Goal: Information Seeking & Learning: Learn about a topic

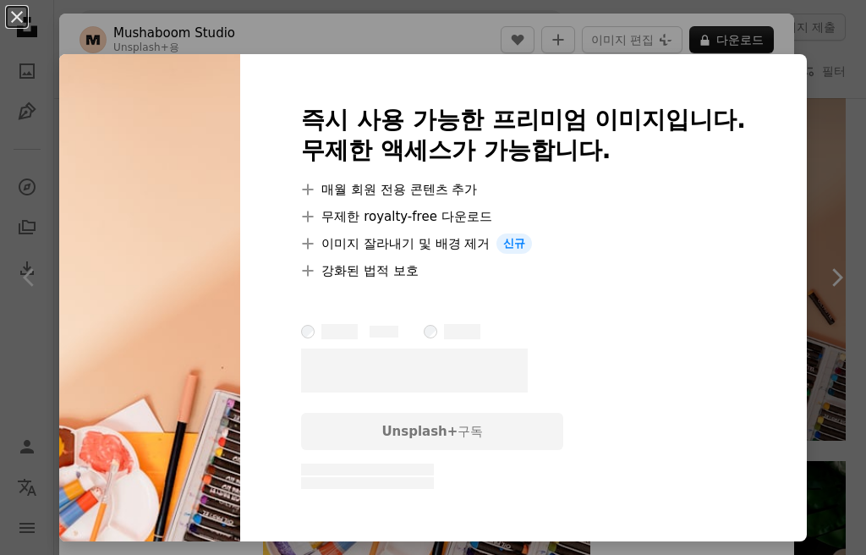
scroll to position [285, 0]
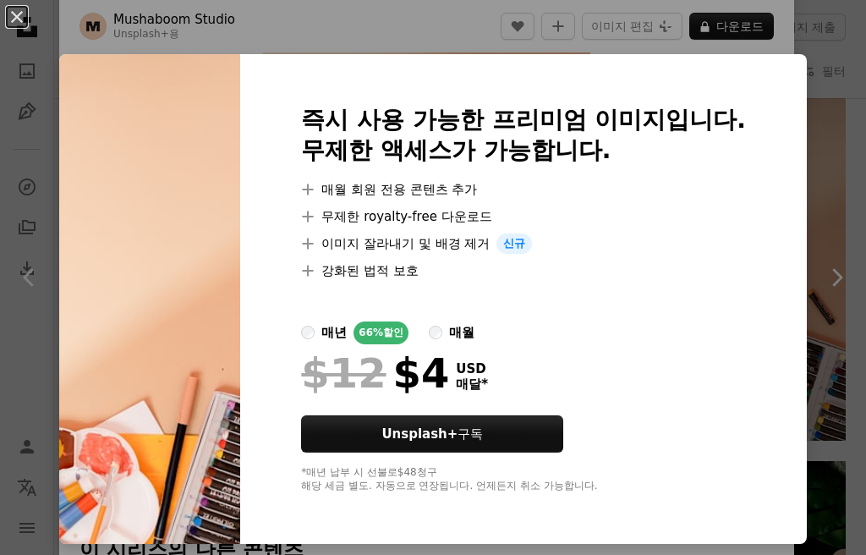
click at [834, 296] on div "An X shape 즉시 사용 가능한 프리미엄 이미지입니다. 무제한 액세스가 가능합니다. A plus sign 매월 회원 전용 콘텐츠 추가 A…" at bounding box center [433, 277] width 866 height 555
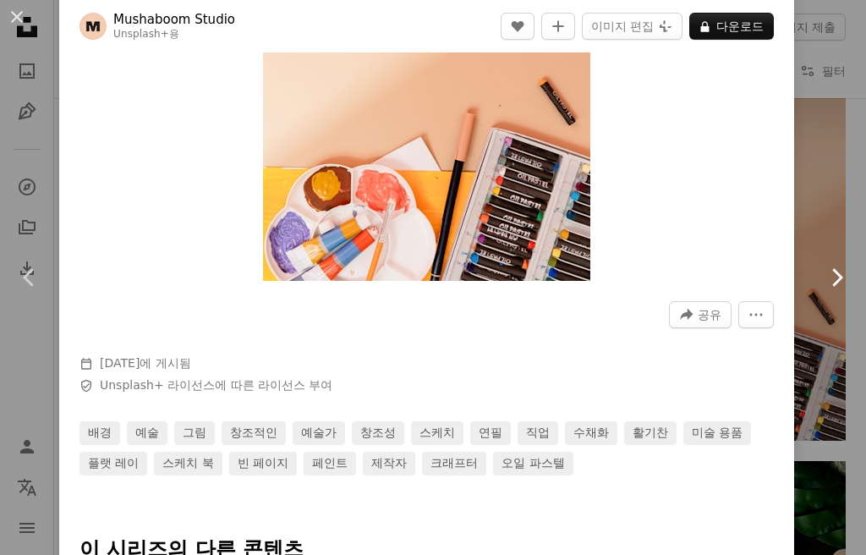
click at [846, 326] on link "Chevron right" at bounding box center [836, 277] width 59 height 162
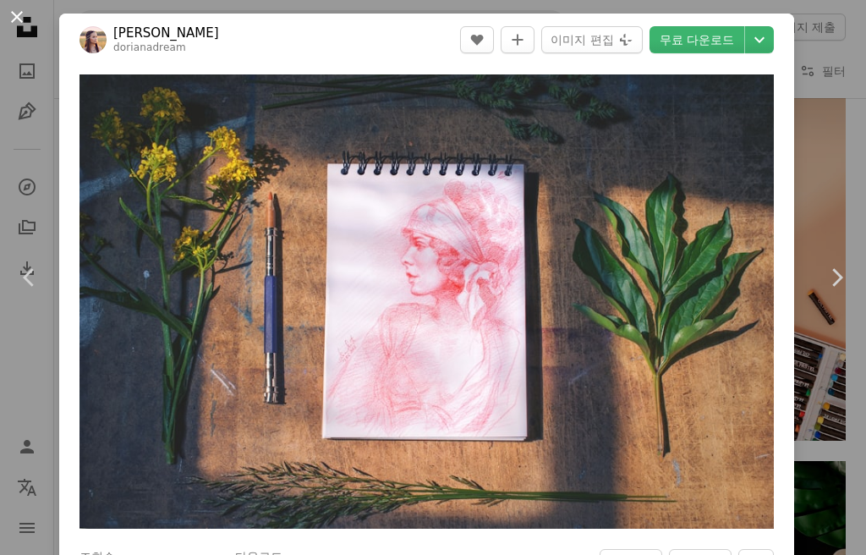
click at [14, 19] on button "An X shape" at bounding box center [17, 17] width 20 height 20
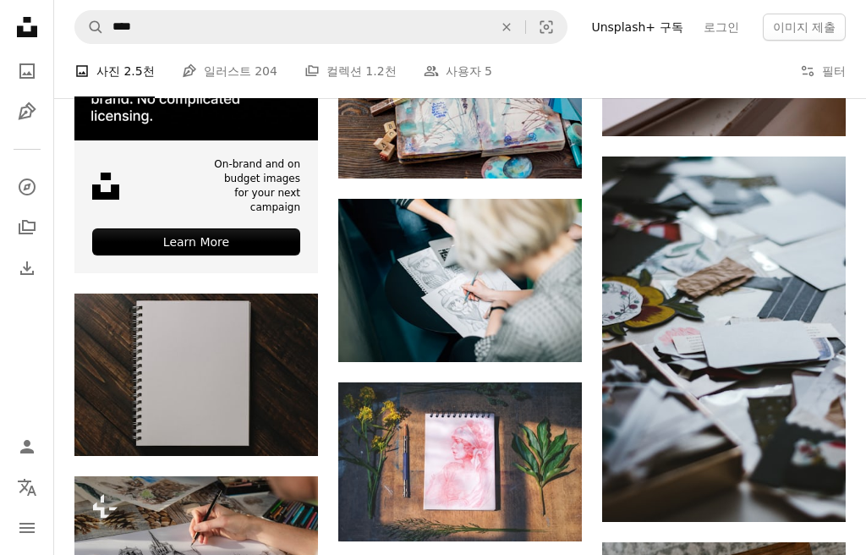
scroll to position [2701, 0]
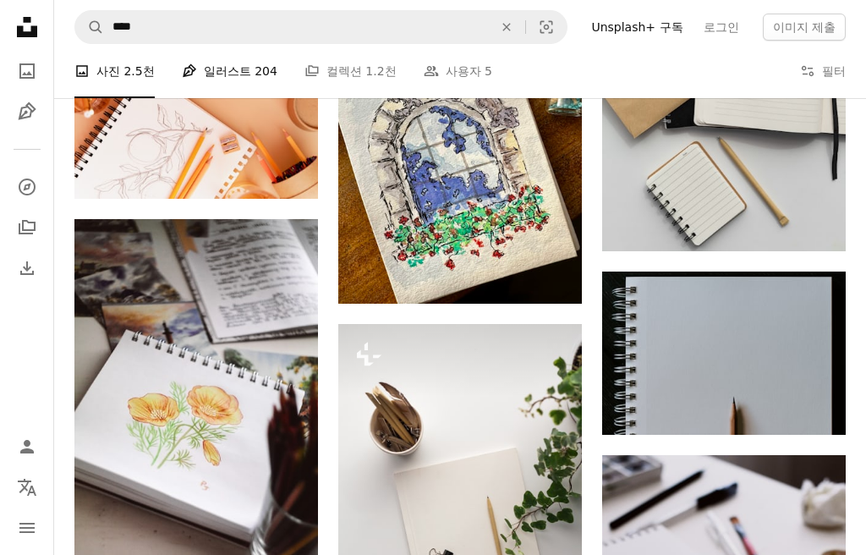
click at [221, 63] on link "Pen Tool 일러스트 204" at bounding box center [230, 71] width 96 height 54
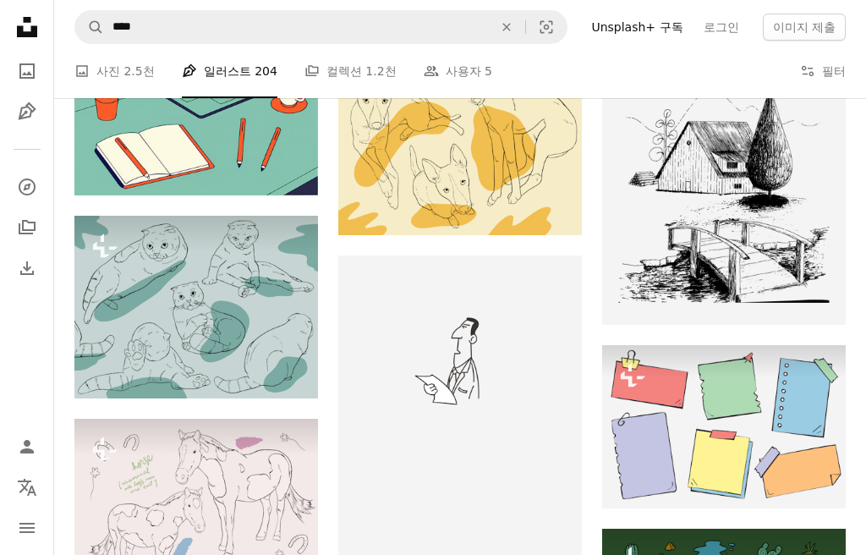
scroll to position [1267, 0]
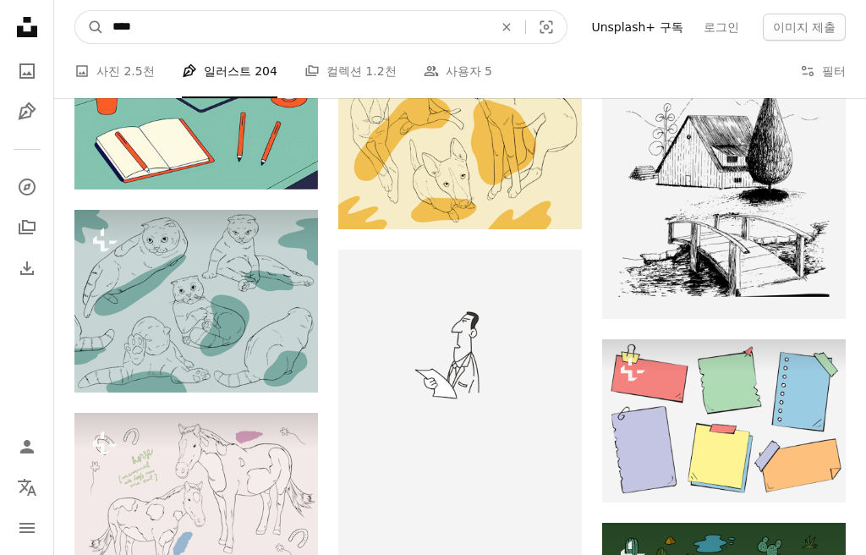
click at [156, 25] on input "****" at bounding box center [296, 27] width 384 height 32
type input "***"
click button "A magnifying glass" at bounding box center [89, 27] width 29 height 32
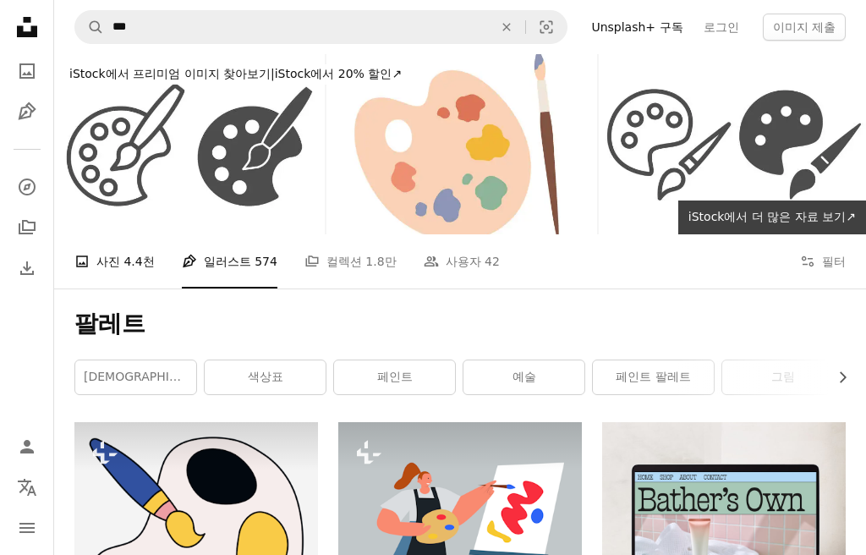
click at [104, 276] on link "A photo 사진 4.4천" at bounding box center [114, 261] width 80 height 54
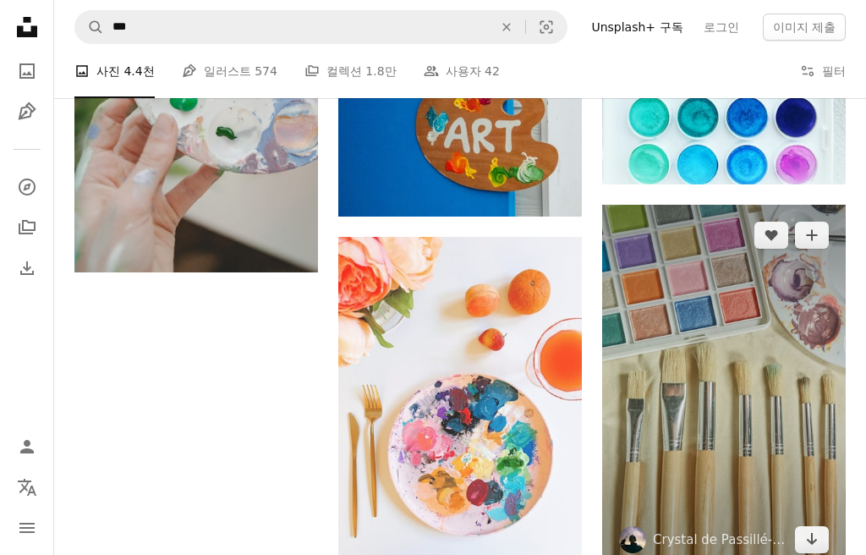
scroll to position [1811, 0]
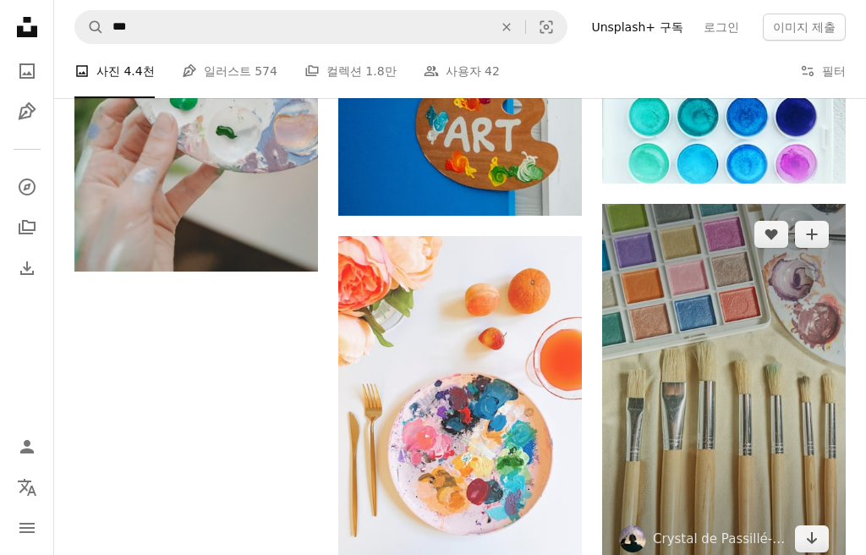
click at [740, 309] on img at bounding box center [724, 386] width 244 height 365
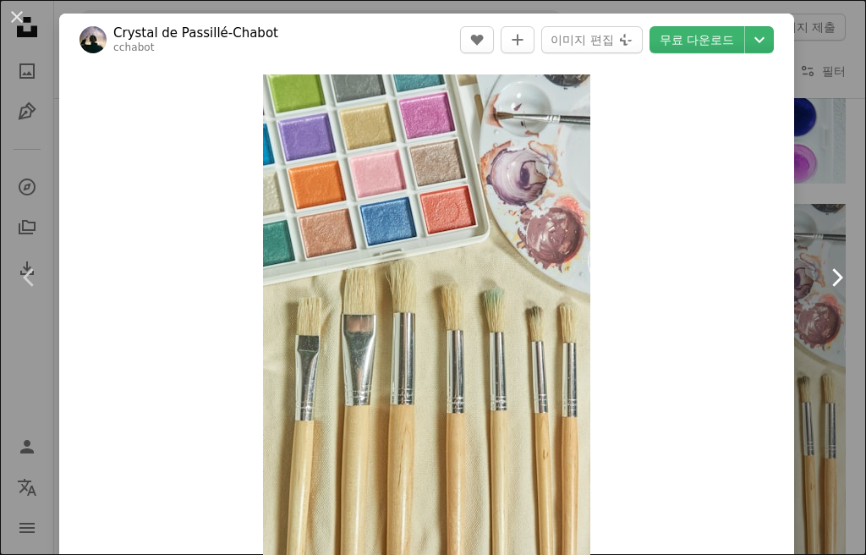
click at [858, 267] on link "Chevron right" at bounding box center [836, 277] width 59 height 162
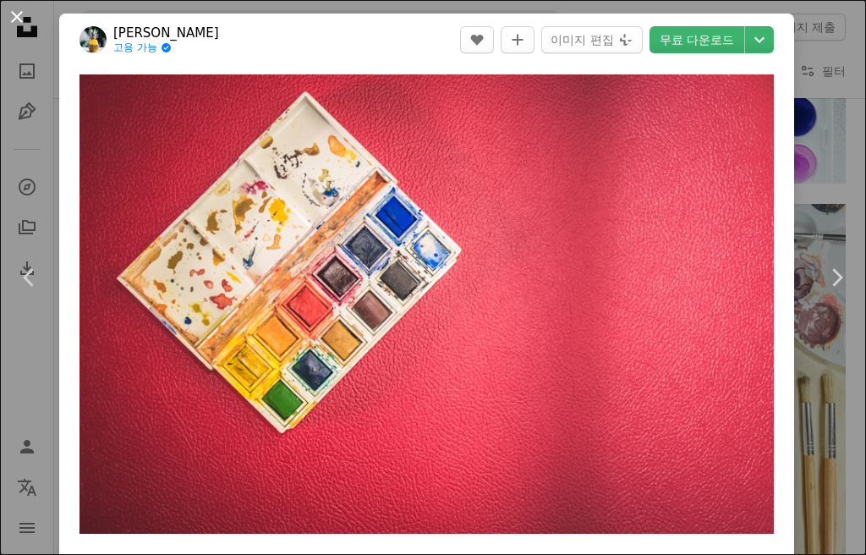
click at [22, 25] on button "An X shape" at bounding box center [17, 17] width 20 height 20
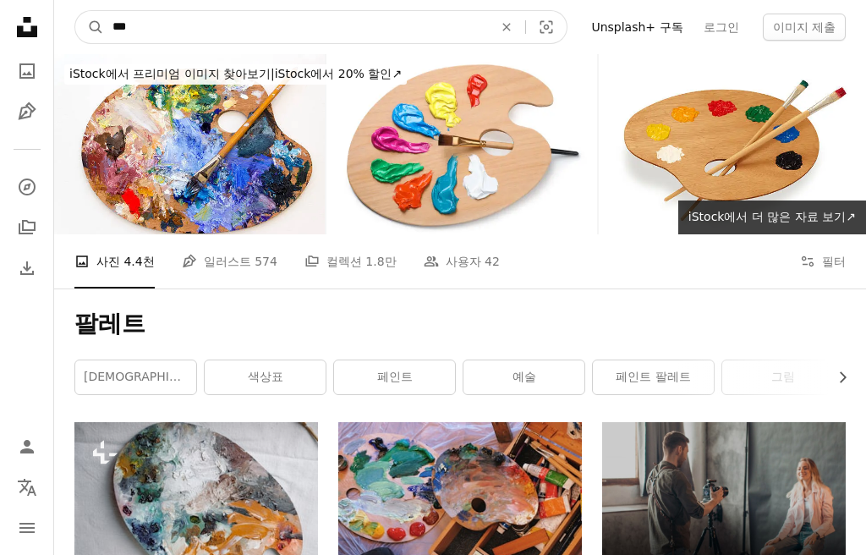
click at [172, 28] on input "***" at bounding box center [296, 27] width 384 height 32
type input "**"
click button "A magnifying glass" at bounding box center [89, 27] width 29 height 32
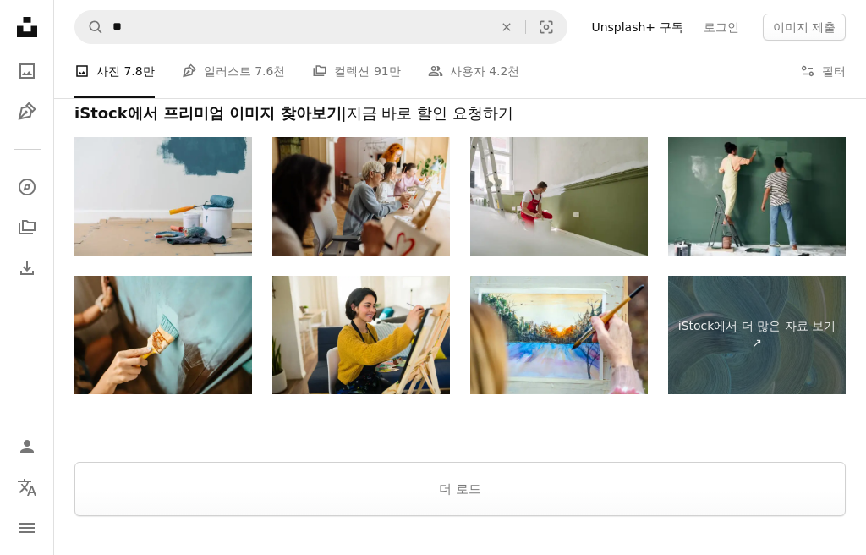
scroll to position [2740, 0]
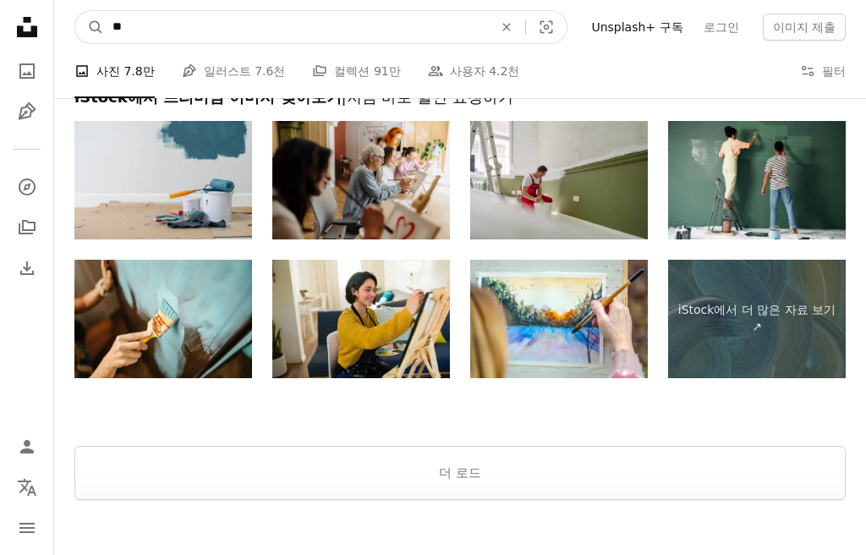
click at [252, 32] on input "**" at bounding box center [296, 27] width 384 height 32
click at [252, 31] on input "**" at bounding box center [296, 27] width 384 height 32
type input "***"
click button "A magnifying glass" at bounding box center [89, 27] width 29 height 32
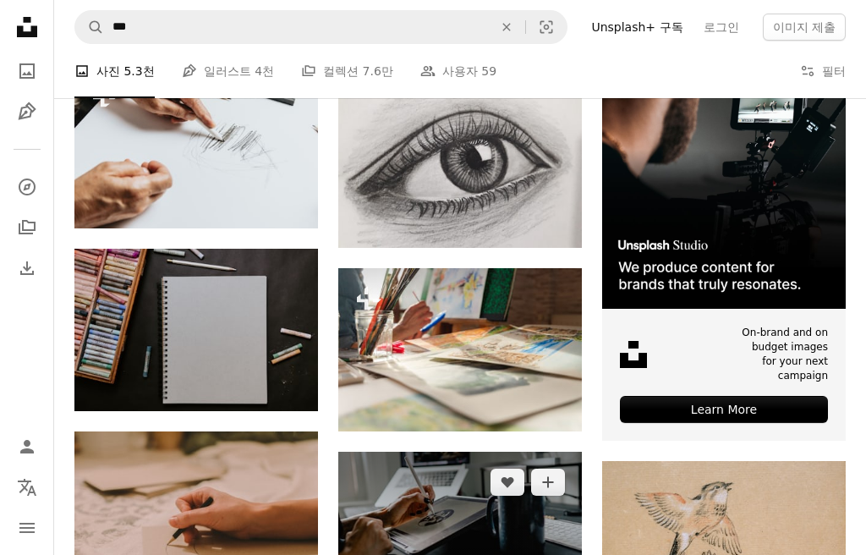
scroll to position [258, 0]
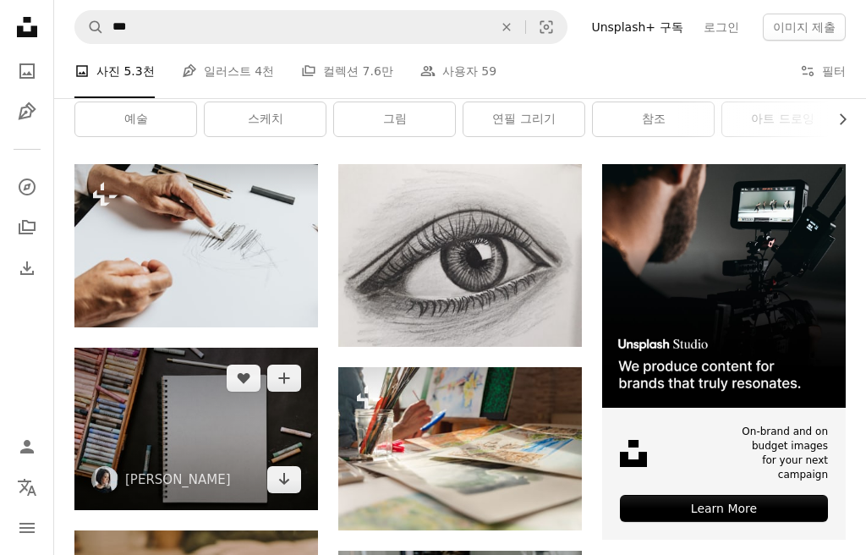
click at [176, 424] on img at bounding box center [196, 429] width 244 height 162
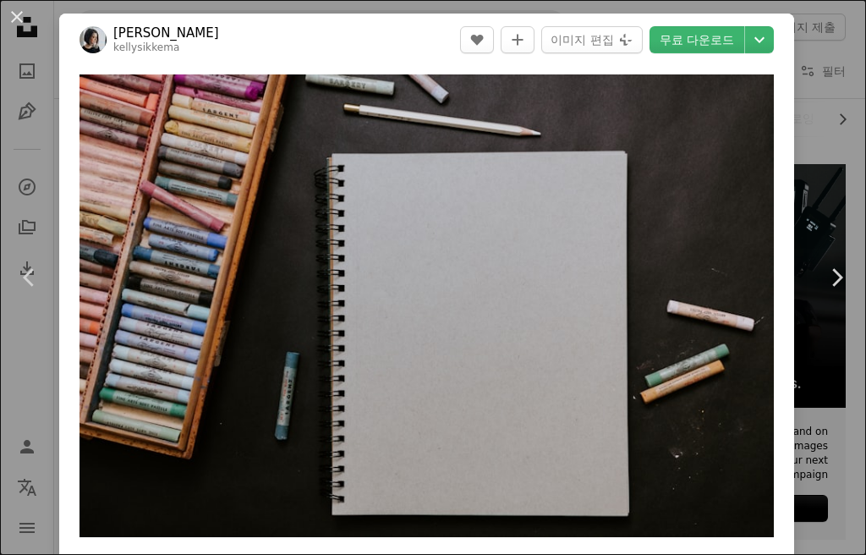
click at [829, 134] on div "An X shape Chevron left Chevron right [PERSON_NAME] kellysikkema A heart A plus…" at bounding box center [433, 277] width 866 height 555
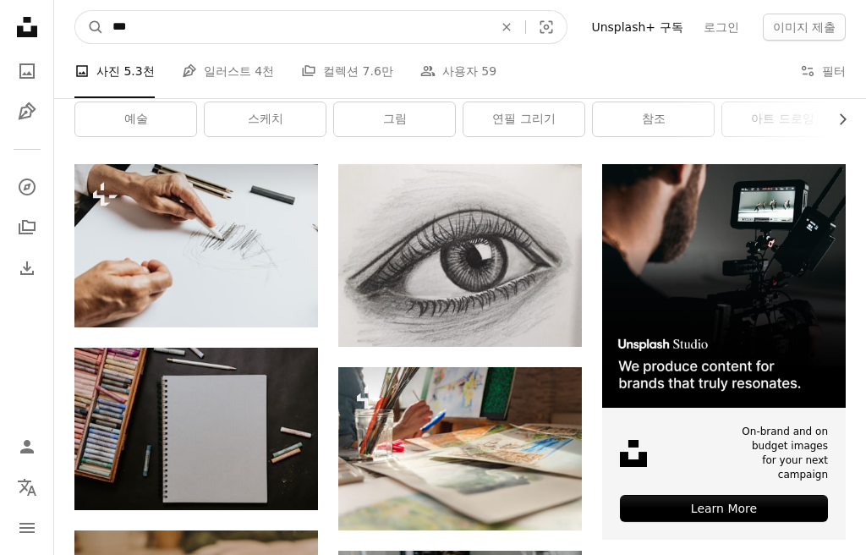
click at [228, 30] on input "***" at bounding box center [296, 27] width 384 height 32
type input "*"
type input "*******"
click at [75, 11] on button "A magnifying glass" at bounding box center [89, 27] width 29 height 32
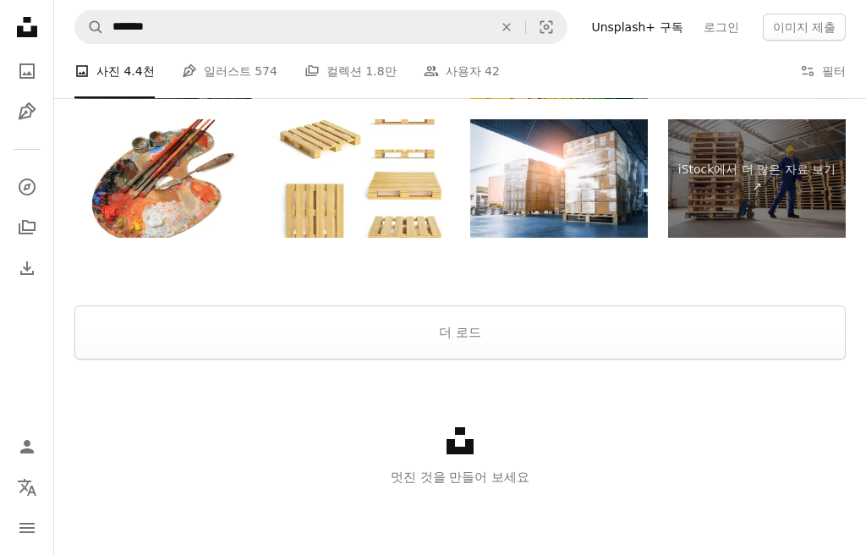
scroll to position [2883, 0]
click at [480, 344] on button "더 로드" at bounding box center [459, 332] width 771 height 54
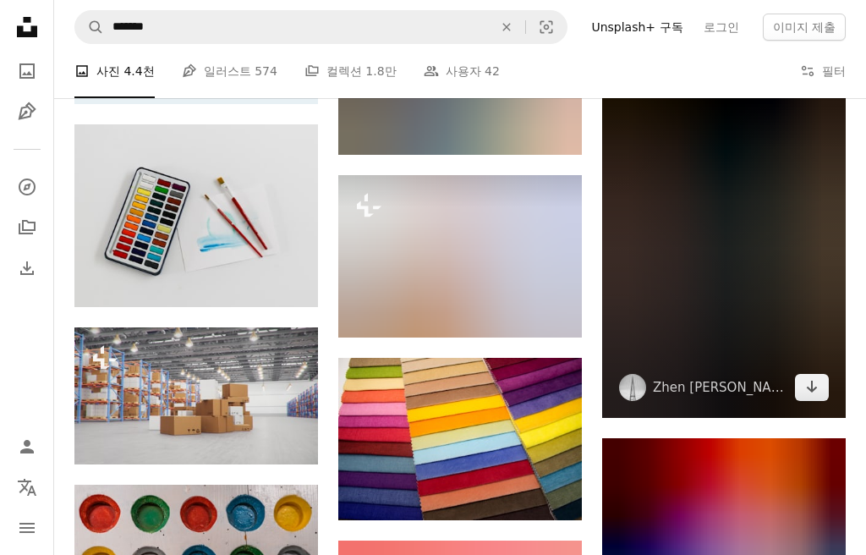
scroll to position [2923, 0]
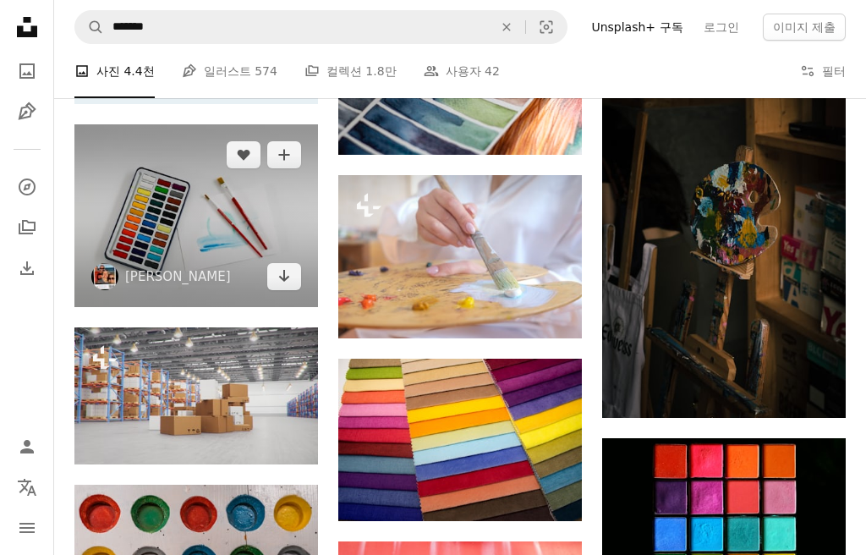
click at [190, 236] on img at bounding box center [196, 215] width 244 height 183
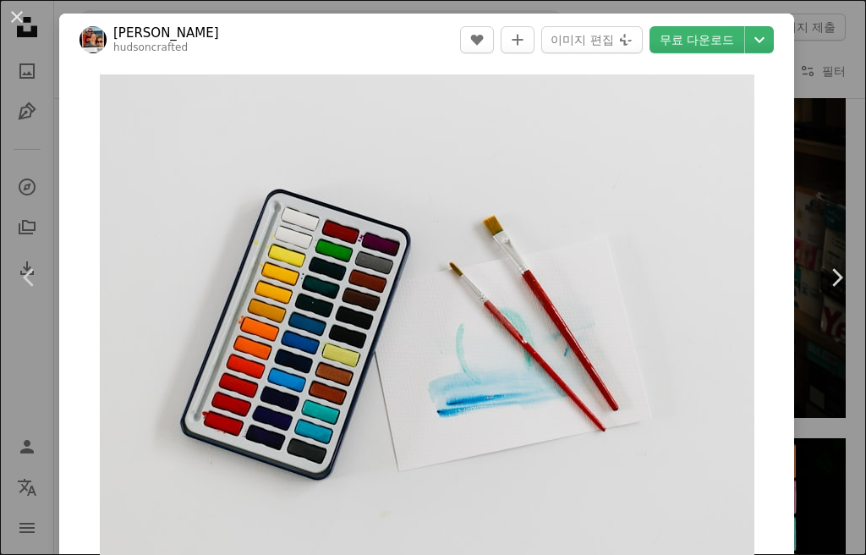
click at [857, 435] on div "An X shape Chevron left Chevron right [PERSON_NAME] hudsoncrafted A heart A plu…" at bounding box center [433, 277] width 866 height 555
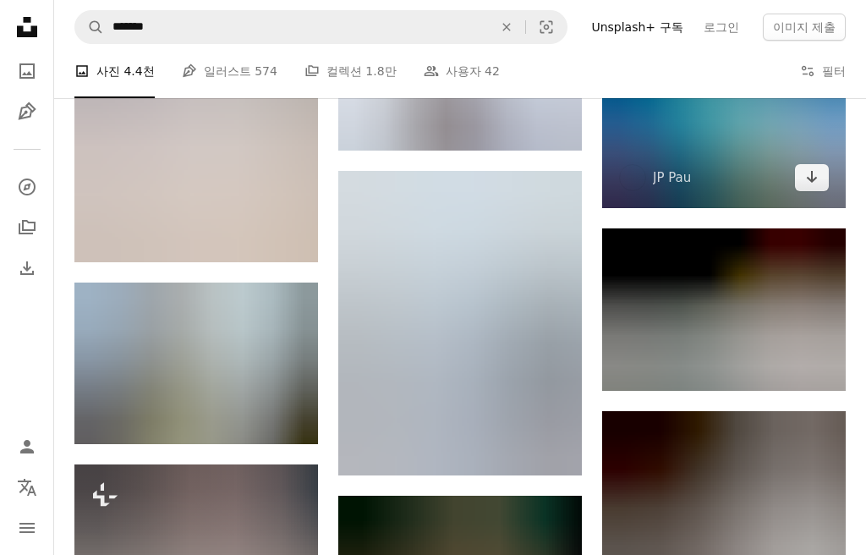
scroll to position [13559, 0]
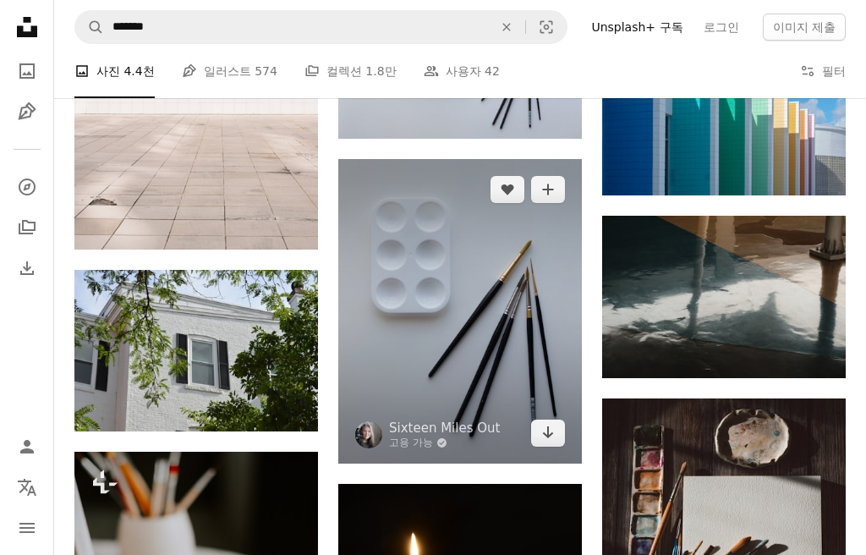
click at [471, 351] on img at bounding box center [460, 311] width 244 height 304
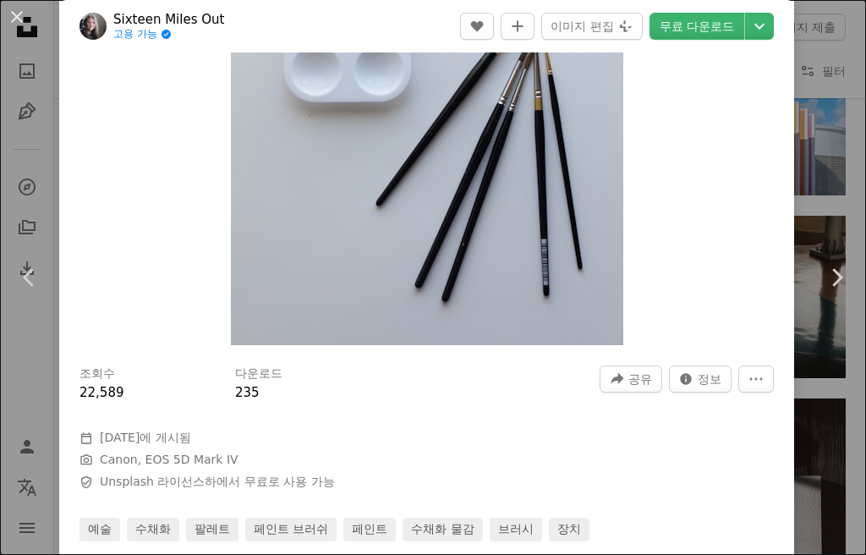
scroll to position [124, 0]
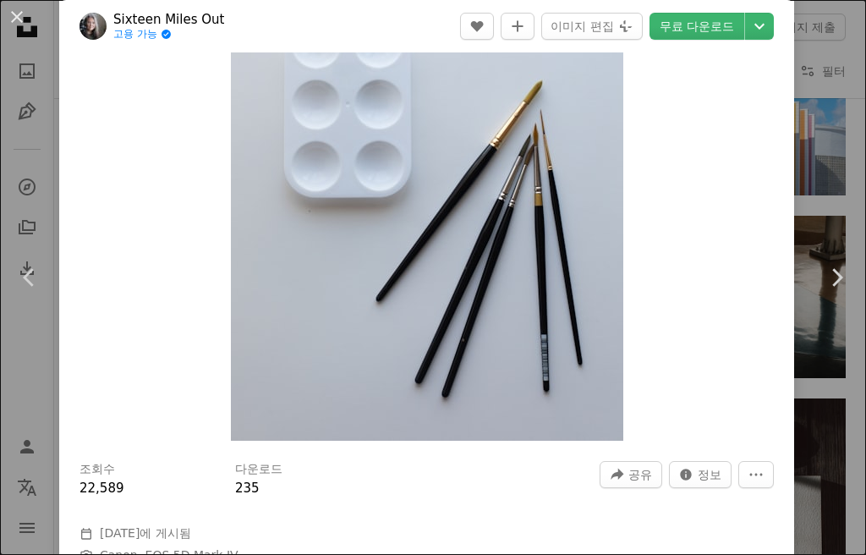
click at [838, 171] on div "An X shape Chevron left Chevron right Sixteen Miles Out 고용 가능 A checkmark insid…" at bounding box center [433, 277] width 866 height 555
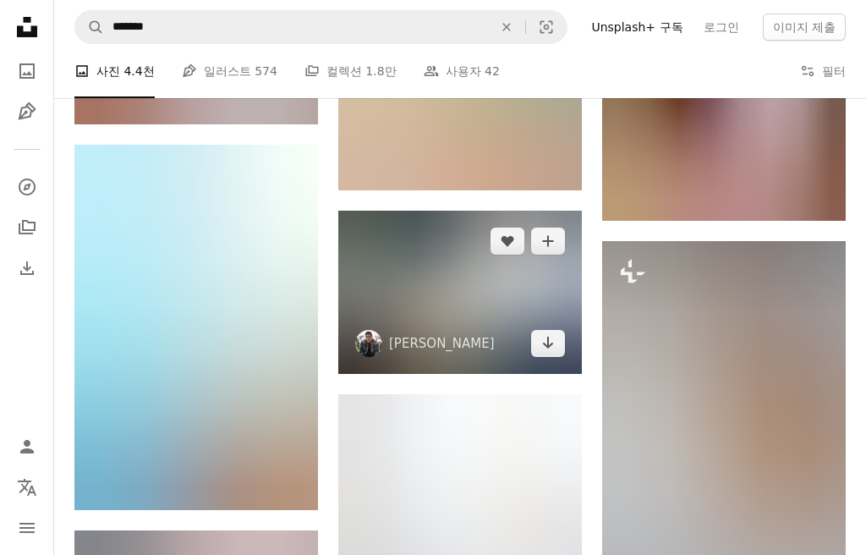
scroll to position [18211, 0]
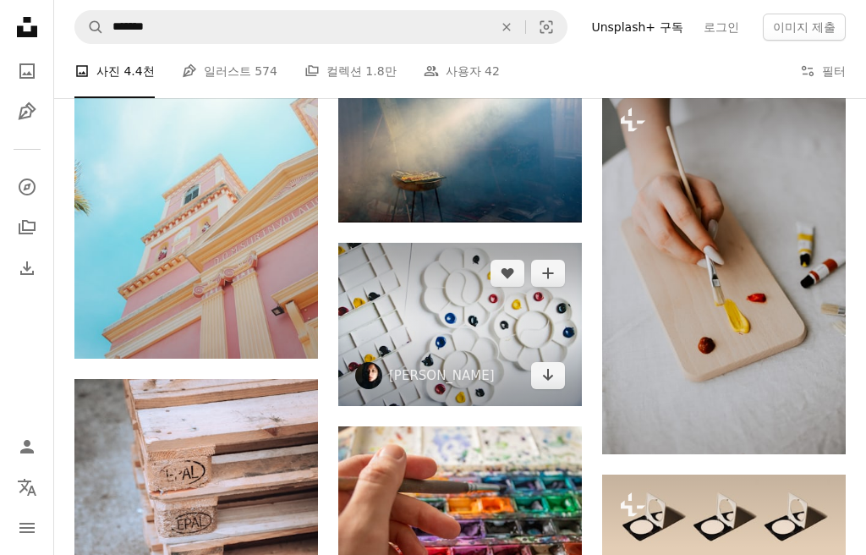
click at [470, 331] on img at bounding box center [460, 324] width 244 height 162
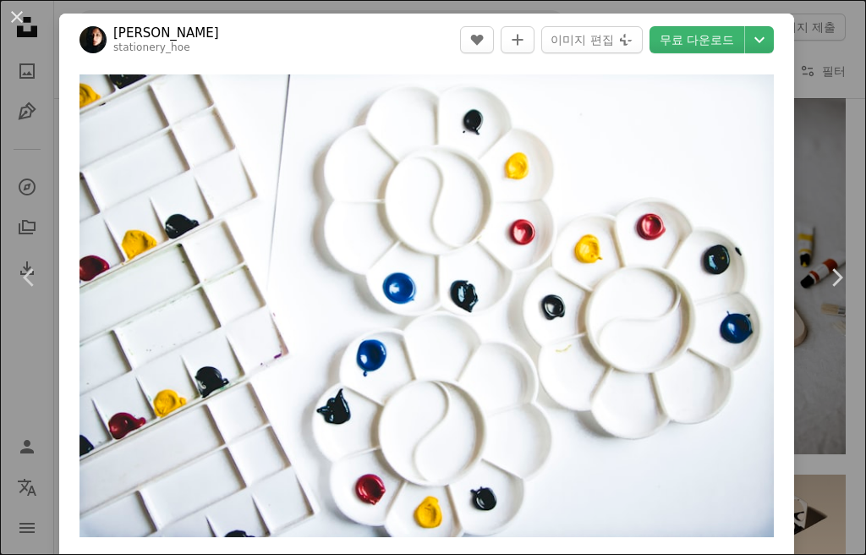
click at [846, 431] on div "An X shape Chevron left Chevron right Kasturi Roy stationery_hoe A heart A plus…" at bounding box center [433, 277] width 866 height 555
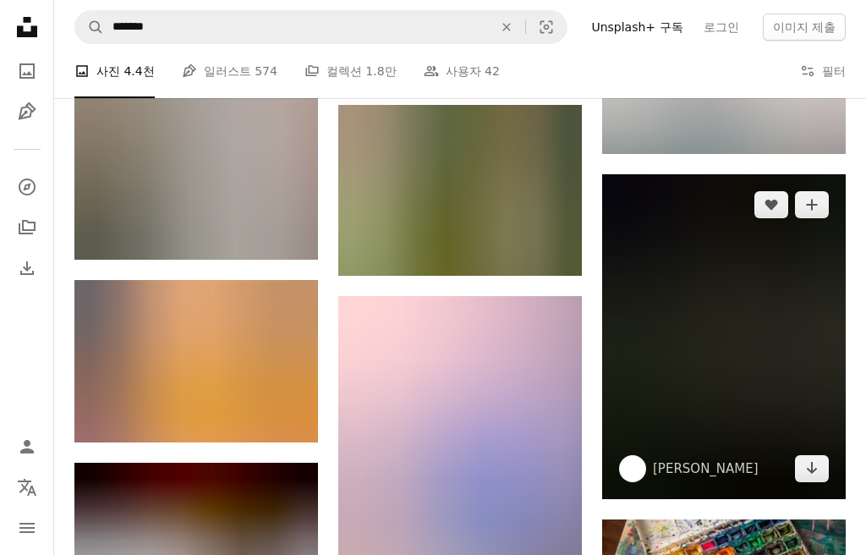
scroll to position [18797, 0]
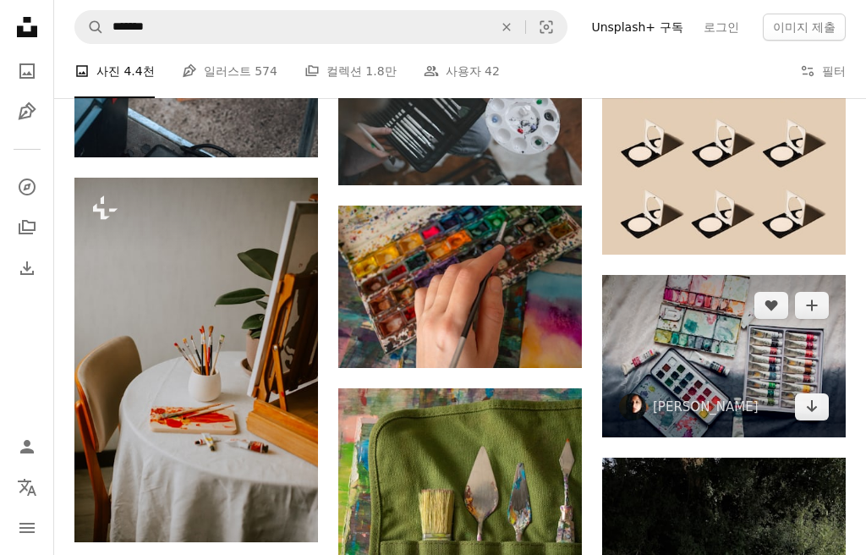
click at [736, 415] on img at bounding box center [724, 356] width 244 height 162
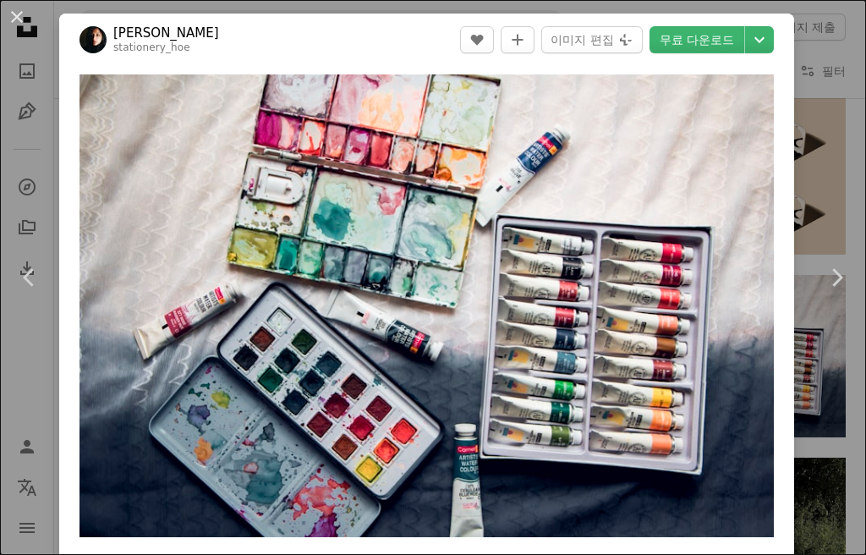
click at [861, 439] on div "An X shape Chevron left Chevron right Kasturi Roy stationery_hoe A heart A plus…" at bounding box center [433, 277] width 866 height 555
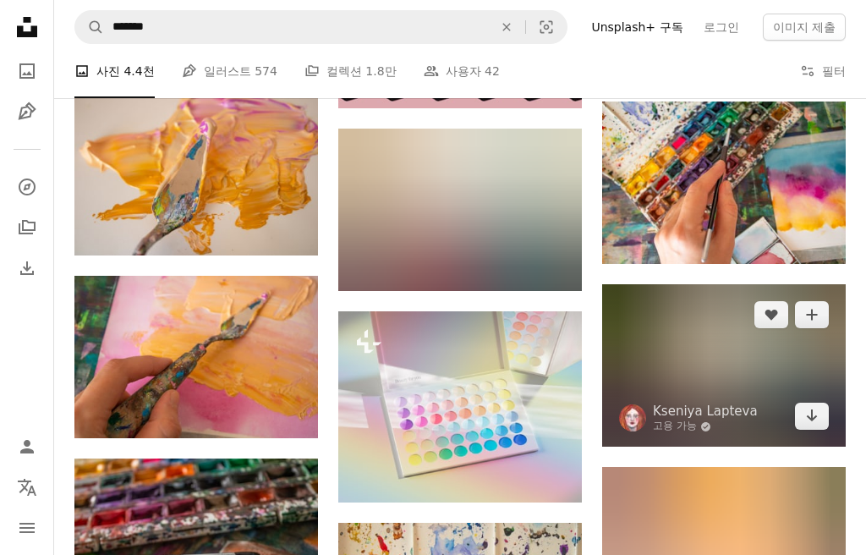
scroll to position [20532, 0]
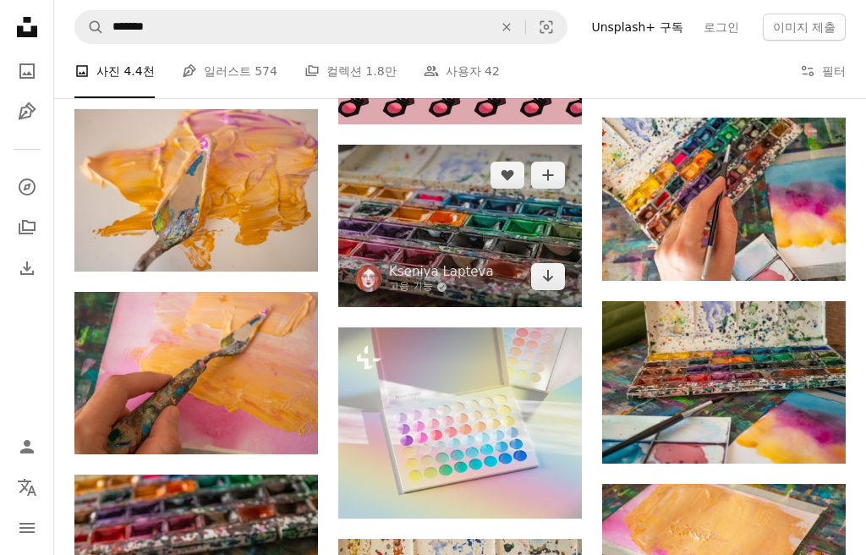
click at [439, 213] on img at bounding box center [460, 226] width 244 height 162
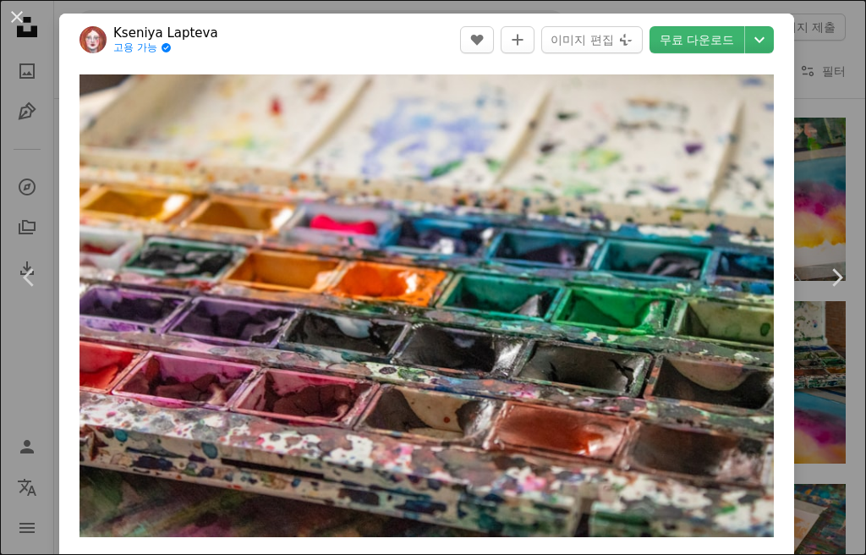
click at [849, 138] on div "An X shape Chevron left Chevron right Kseniya Lapteva 고용 가능 A checkmark inside …" at bounding box center [433, 277] width 866 height 555
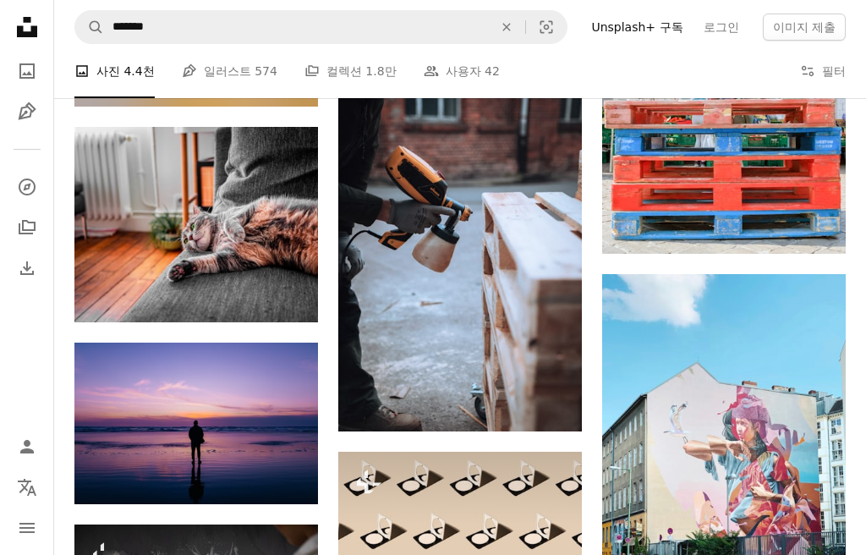
scroll to position [28086, 0]
